Goal: Task Accomplishment & Management: Use online tool/utility

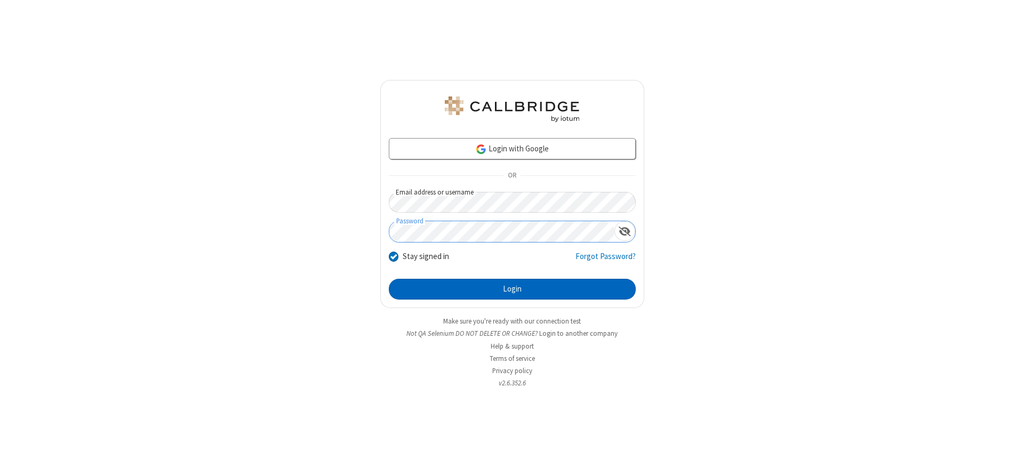
click at [512, 289] on button "Login" at bounding box center [512, 289] width 247 height 21
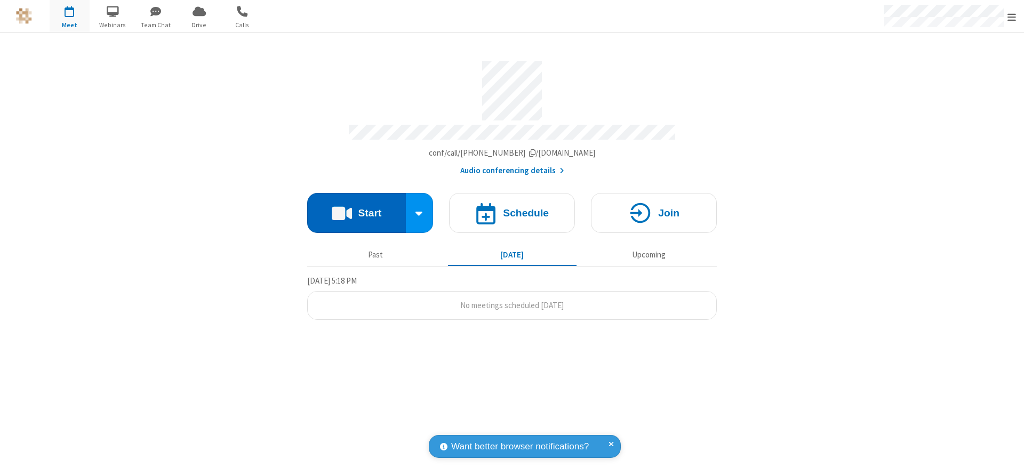
click at [356, 209] on button "Start" at bounding box center [356, 213] width 99 height 40
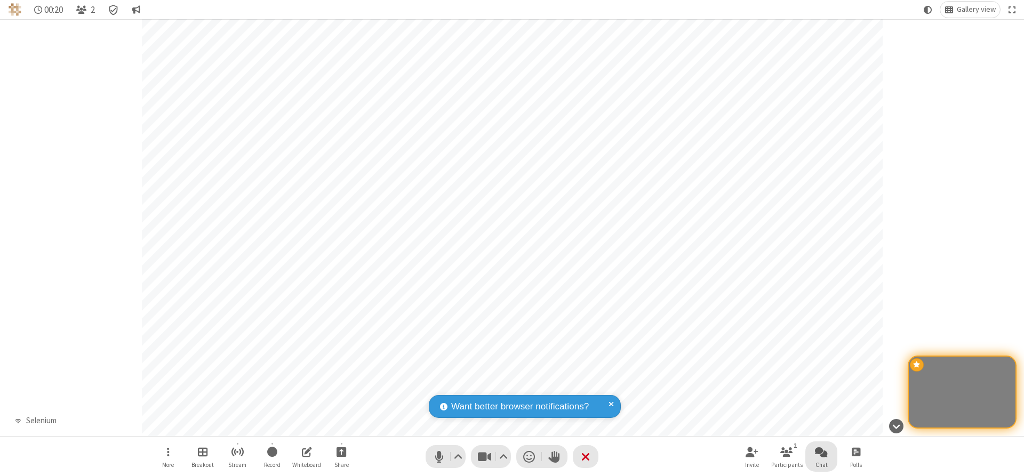
click at [821, 452] on span "Open chat" at bounding box center [821, 451] width 13 height 13
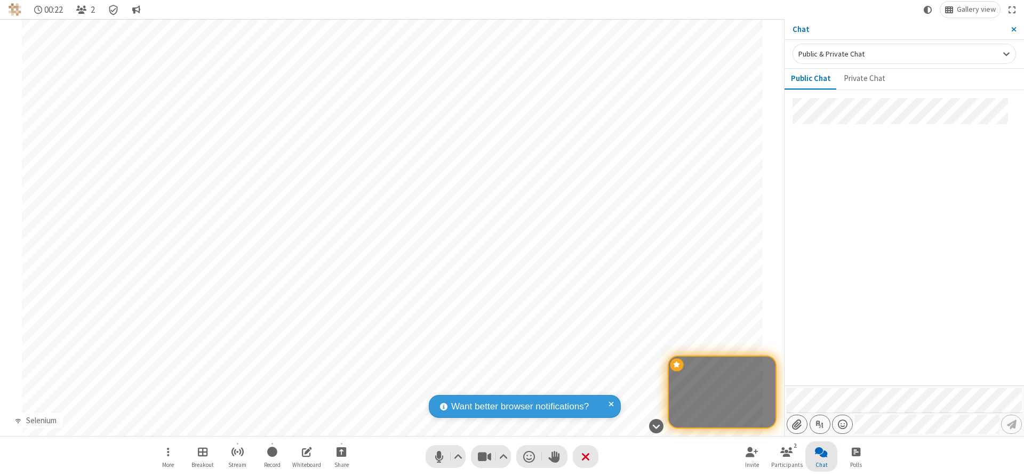
type input "C:\fakepath\doc_test.docx"
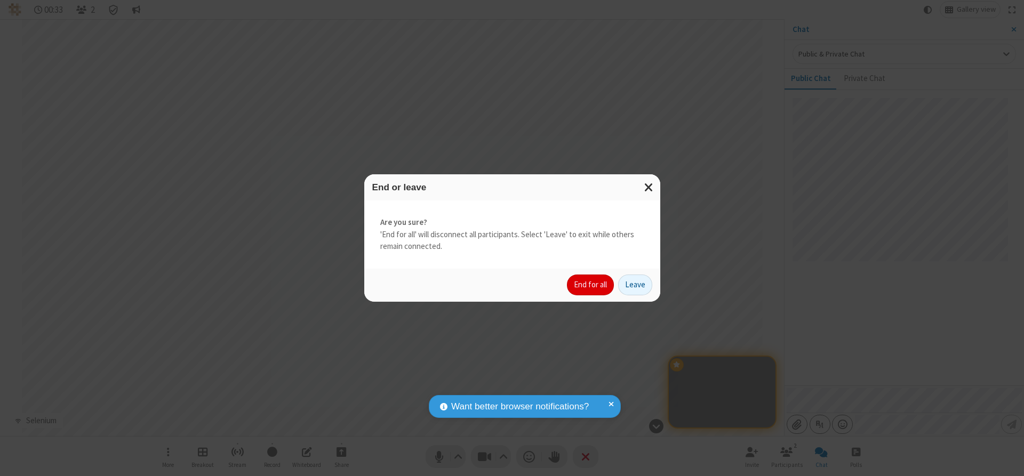
click at [591, 285] on button "End for all" at bounding box center [590, 285] width 47 height 21
